Goal: Task Accomplishment & Management: Use online tool/utility

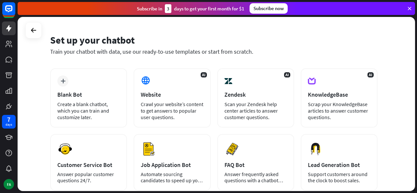
scroll to position [18, 0]
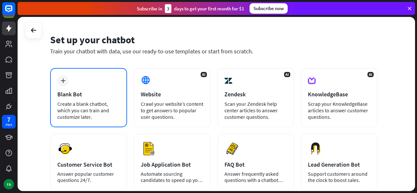
click at [68, 102] on div "Create a blank chatbot, which you can train and customize later." at bounding box center [88, 111] width 63 height 20
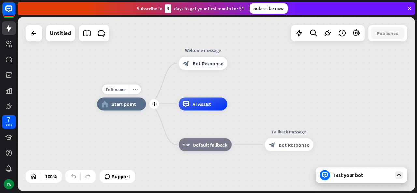
click at [123, 111] on div "Edit name more_horiz plus home_2 Start point" at bounding box center [121, 104] width 49 height 13
click at [32, 31] on icon at bounding box center [34, 33] width 8 height 8
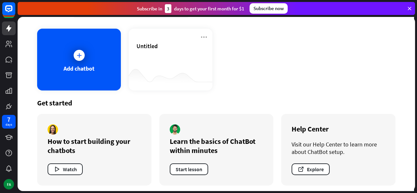
scroll to position [27, 0]
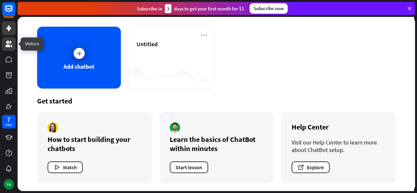
click at [6, 43] on icon at bounding box center [9, 44] width 8 height 8
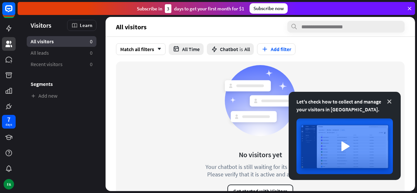
click at [390, 99] on icon at bounding box center [389, 101] width 7 height 7
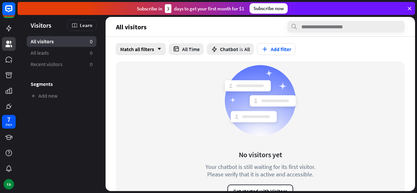
click at [142, 52] on div "Match all filters arrow_down" at bounding box center [141, 49] width 50 height 12
click at [190, 46] on button "All Time" at bounding box center [186, 49] width 35 height 12
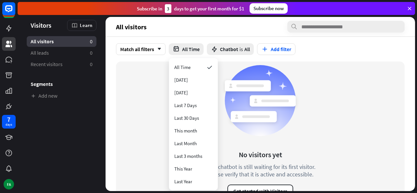
click at [135, 93] on div "No visitors yet Your chatbot is still waiting for its first visitor. Please ver…" at bounding box center [260, 130] width 289 height 136
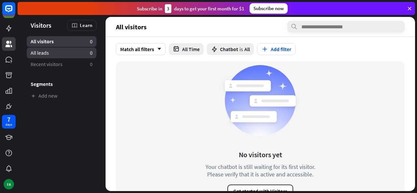
click at [46, 51] on span "All leads" at bounding box center [40, 53] width 18 height 7
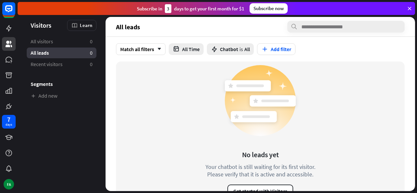
scroll to position [13, 0]
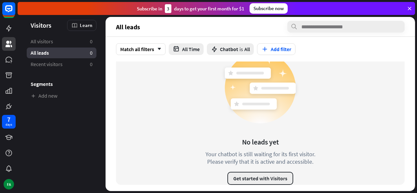
click at [257, 173] on button "Get started with Visitors" at bounding box center [261, 178] width 66 height 13
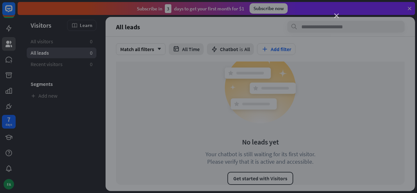
click at [336, 14] on icon "close" at bounding box center [337, 16] width 5 height 5
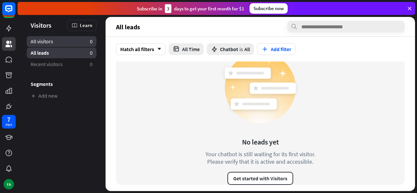
click at [71, 40] on link "All visitors 0" at bounding box center [62, 41] width 70 height 11
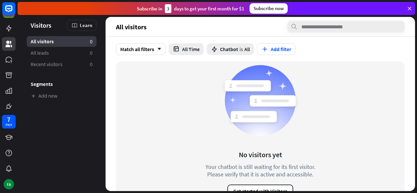
scroll to position [13, 0]
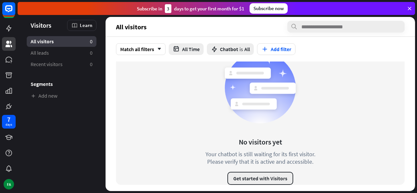
click at [249, 175] on button "Get started with Visitors" at bounding box center [261, 178] width 66 height 13
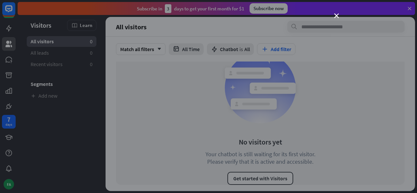
click at [335, 13] on div "close" at bounding box center [208, 96] width 417 height 193
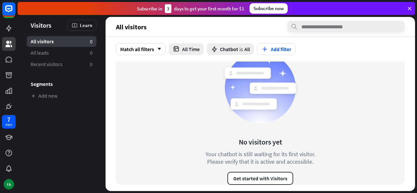
click at [269, 8] on div "Subscribe now" at bounding box center [269, 8] width 38 height 10
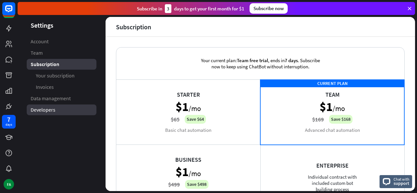
click at [92, 109] on link "Developers" at bounding box center [62, 110] width 70 height 11
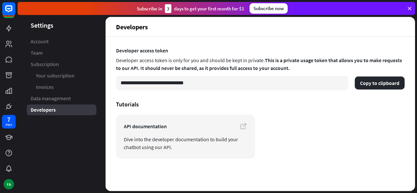
click at [409, 7] on icon at bounding box center [410, 9] width 6 height 6
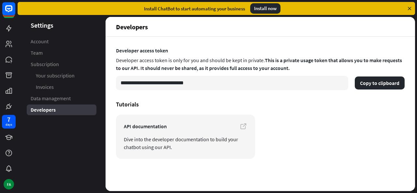
click at [409, 7] on icon at bounding box center [410, 9] width 6 height 6
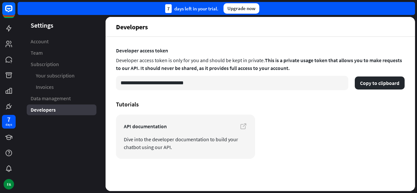
click at [409, 7] on div "7 days left in your trial. Upgrade now" at bounding box center [217, 8] width 398 height 13
click at [90, 133] on aside "Settings Account Team Subscription Your subscription Invoices Data management D…" at bounding box center [62, 104] width 88 height 174
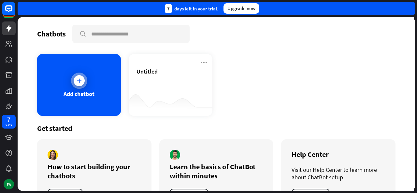
click at [78, 80] on icon at bounding box center [79, 81] width 7 height 7
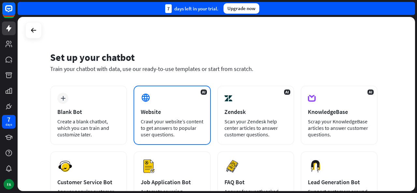
click at [157, 114] on div "Website" at bounding box center [172, 112] width 63 height 8
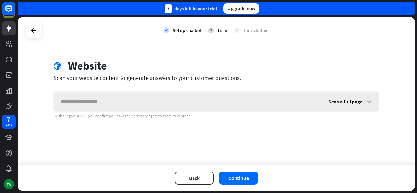
click at [373, 96] on div "Scan a full page" at bounding box center [350, 102] width 57 height 20
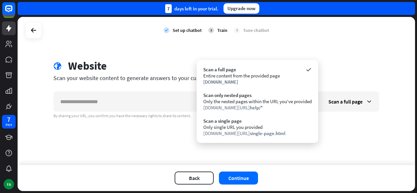
click at [357, 140] on div "check Set up chatbot 2 Train 3 Tune chatbot globe Website Scan your website con…" at bounding box center [217, 91] width 398 height 148
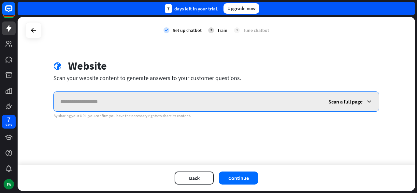
click at [185, 102] on input "text" at bounding box center [188, 102] width 268 height 20
type input "*"
type input "*********"
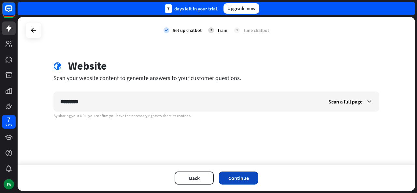
click at [232, 175] on button "Continue" at bounding box center [238, 178] width 39 height 13
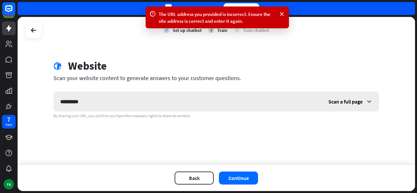
click at [371, 98] on icon at bounding box center [369, 101] width 7 height 7
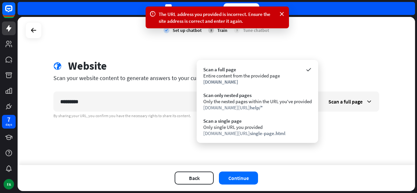
click at [337, 127] on div "check Set up chatbot 2 Train 3 Tune chatbot globe Website Scan your website con…" at bounding box center [217, 91] width 398 height 148
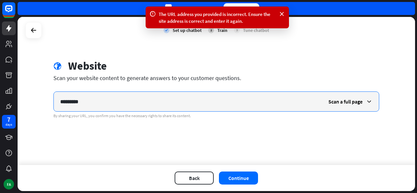
drag, startPoint x: 93, startPoint y: 105, endPoint x: 53, endPoint y: 103, distance: 39.8
click at [53, 103] on div "globe Website Scan your website content to generate answers to your customer qu…" at bounding box center [217, 88] width 342 height 59
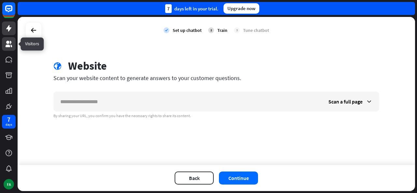
click at [9, 41] on icon at bounding box center [9, 44] width 8 height 8
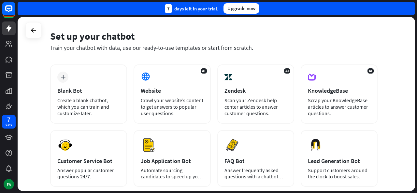
scroll to position [20, 0]
